Goal: Task Accomplishment & Management: Use online tool/utility

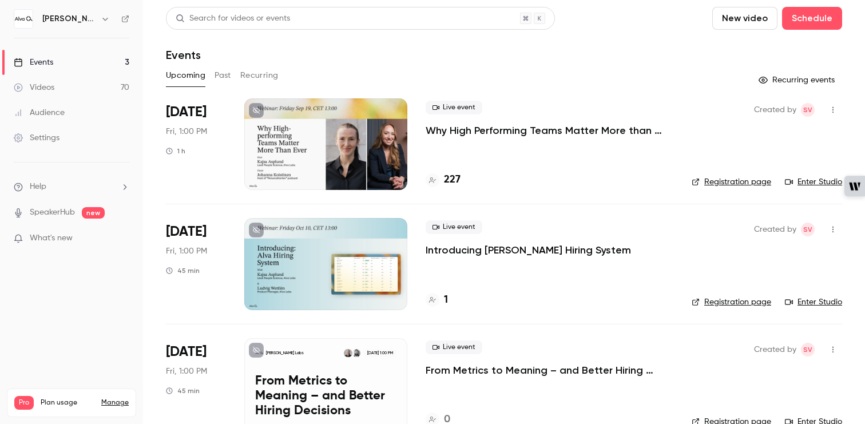
scroll to position [26, 0]
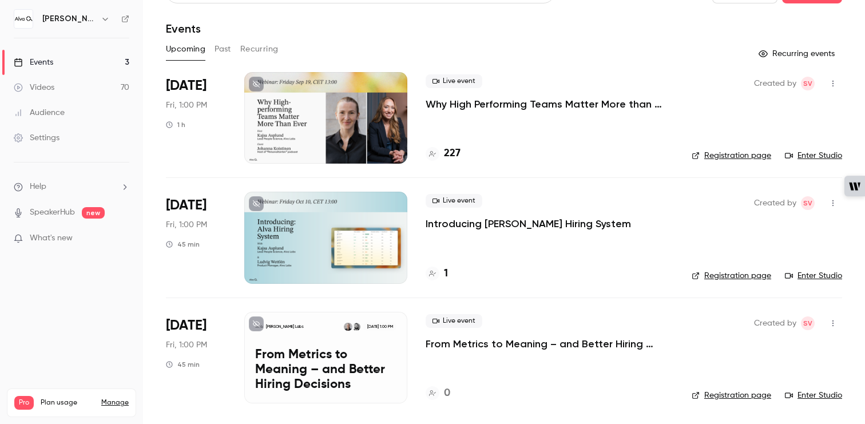
click at [538, 103] on p "Why High Performing Teams Matter More than Ever" at bounding box center [549, 104] width 248 height 14
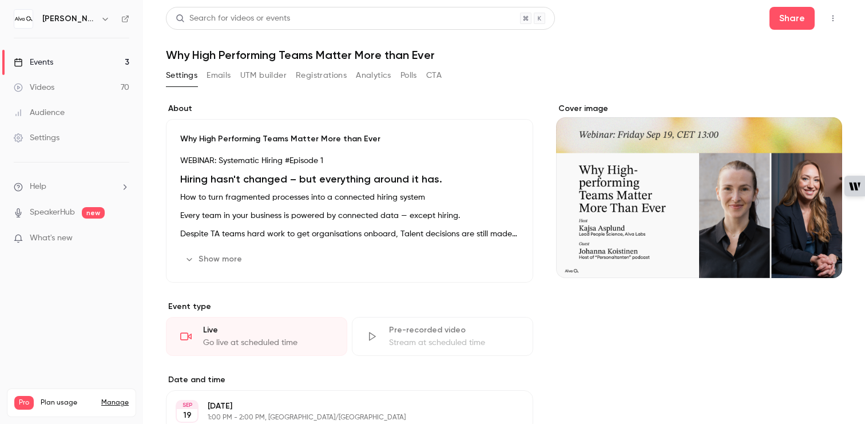
click at [834, 18] on icon "button" at bounding box center [832, 18] width 9 height 8
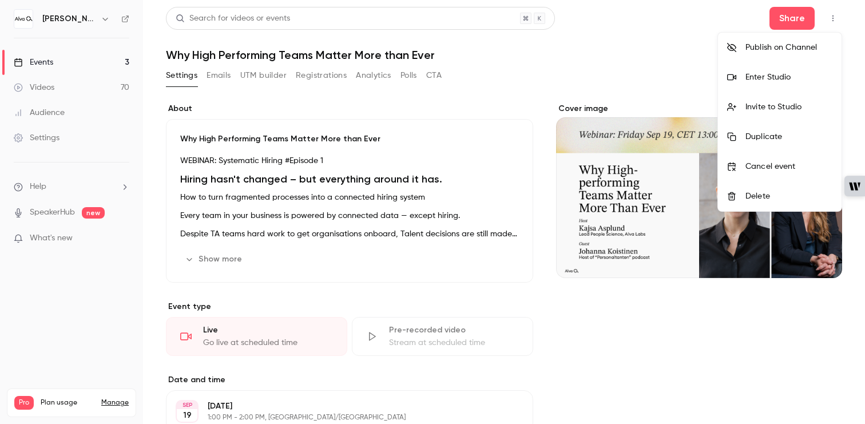
click at [798, 74] on div "Enter Studio" at bounding box center [788, 76] width 87 height 11
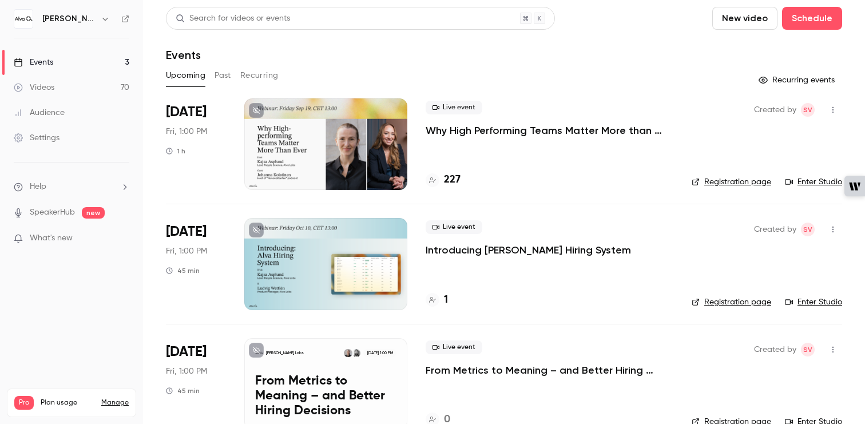
scroll to position [26, 0]
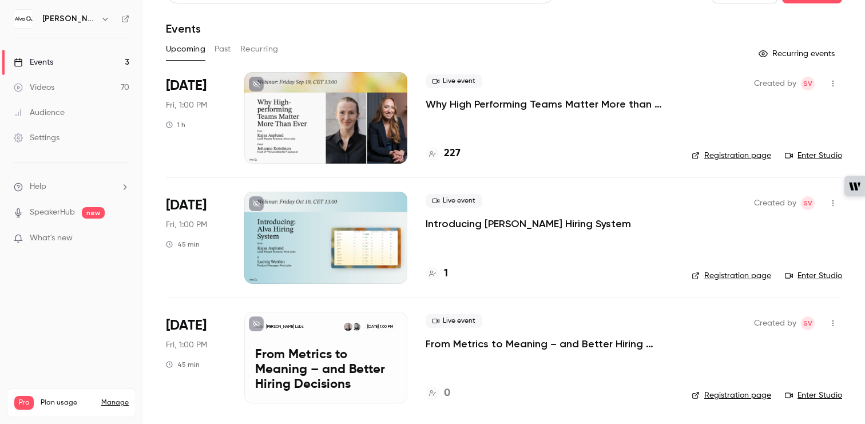
click at [836, 82] on icon "button" at bounding box center [832, 83] width 9 height 8
click at [711, 17] on div at bounding box center [432, 212] width 865 height 424
click at [563, 101] on p "Why High Performing Teams Matter More than Ever" at bounding box center [549, 104] width 248 height 14
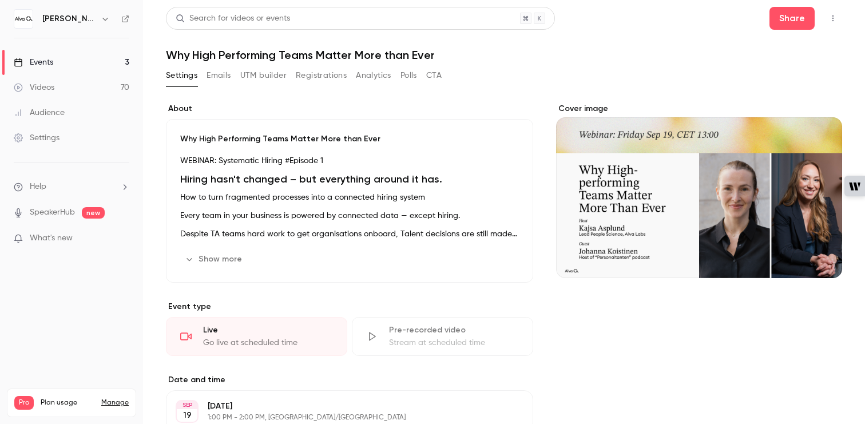
click at [838, 15] on button "button" at bounding box center [832, 18] width 18 height 18
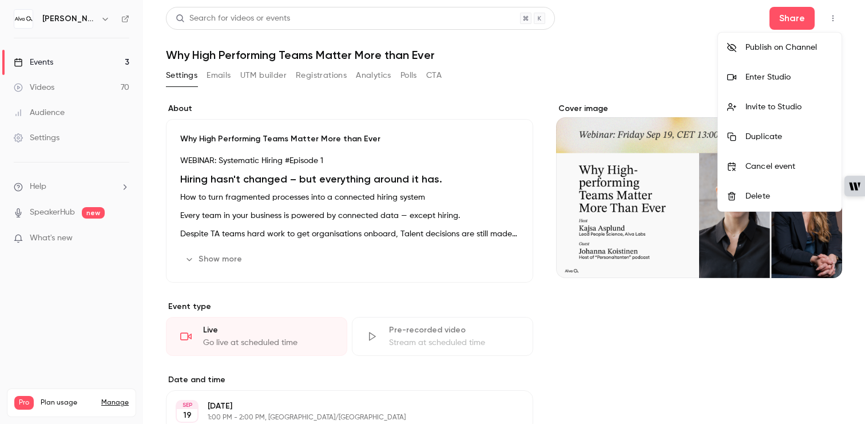
click at [793, 75] on div "Enter Studio" at bounding box center [788, 76] width 87 height 11
